Goal: Task Accomplishment & Management: Manage account settings

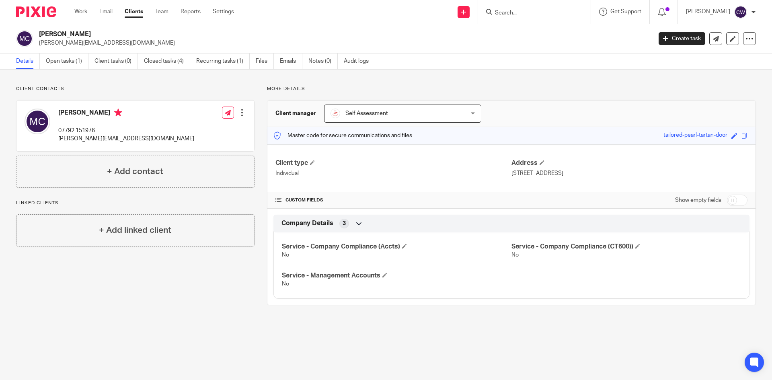
click at [496, 10] on input "Search" at bounding box center [530, 13] width 72 height 7
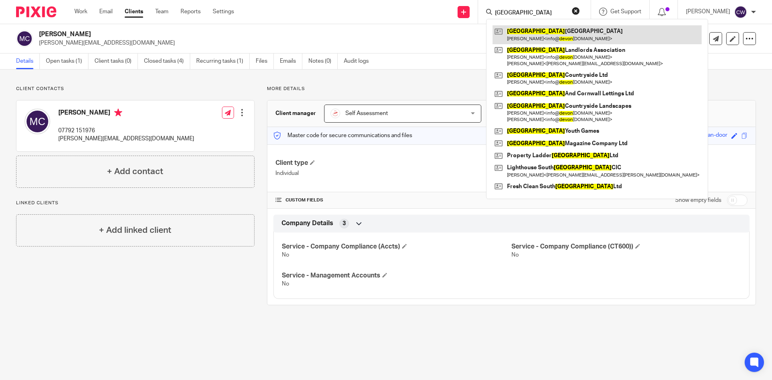
type input "Devon"
click at [555, 39] on link at bounding box center [596, 34] width 209 height 18
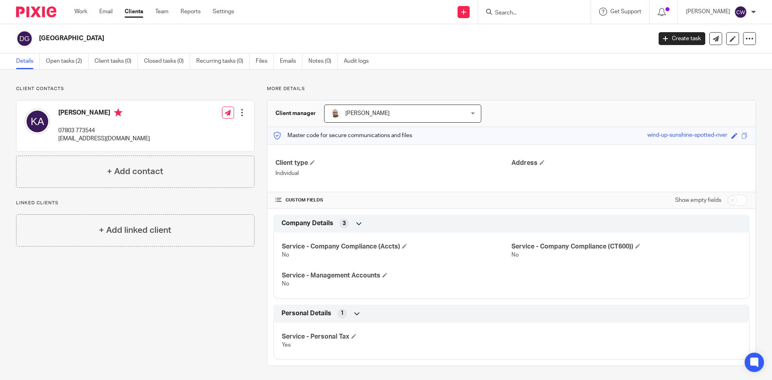
drag, startPoint x: 41, startPoint y: 36, endPoint x: 125, endPoint y: 51, distance: 86.0
click at [125, 51] on div "Devon Countryside Gardens Create task Update from Companies House Export data M…" at bounding box center [386, 38] width 772 height 29
copy h2 "Devon Countryside Gardens"
click at [67, 66] on link "Open tasks (2)" at bounding box center [67, 61] width 43 height 16
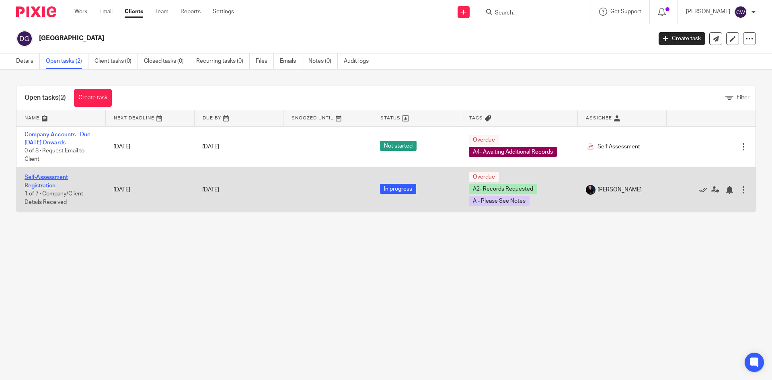
click at [43, 176] on link "Self-Assessment Registration" at bounding box center [46, 181] width 43 height 14
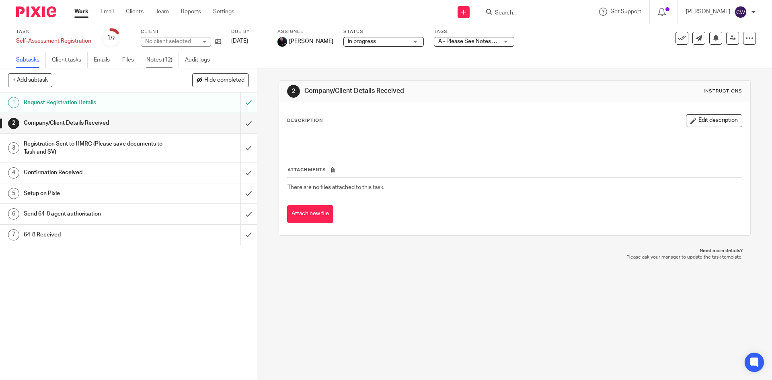
click at [160, 56] on link "Notes (12)" at bounding box center [162, 60] width 33 height 16
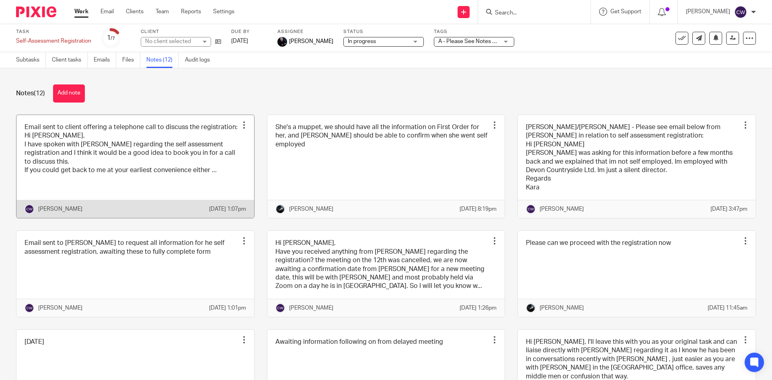
drag, startPoint x: 65, startPoint y: 90, endPoint x: 83, endPoint y: 117, distance: 32.1
click at [70, 102] on div "Notes (12) Add note Email sent to client offering a telephone call to discuss t…" at bounding box center [386, 224] width 772 height 312
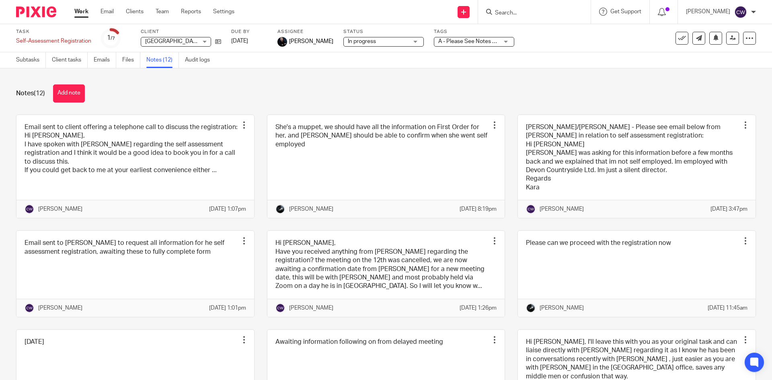
click at [81, 97] on button "Add note" at bounding box center [69, 93] width 32 height 18
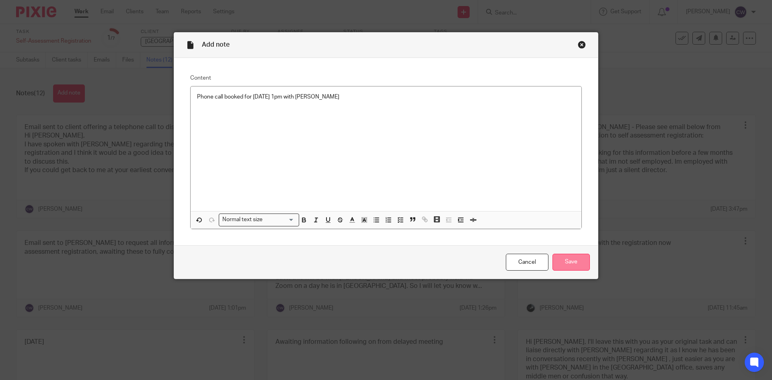
click at [574, 256] on input "Save" at bounding box center [570, 262] width 37 height 17
